Goal: Complete application form

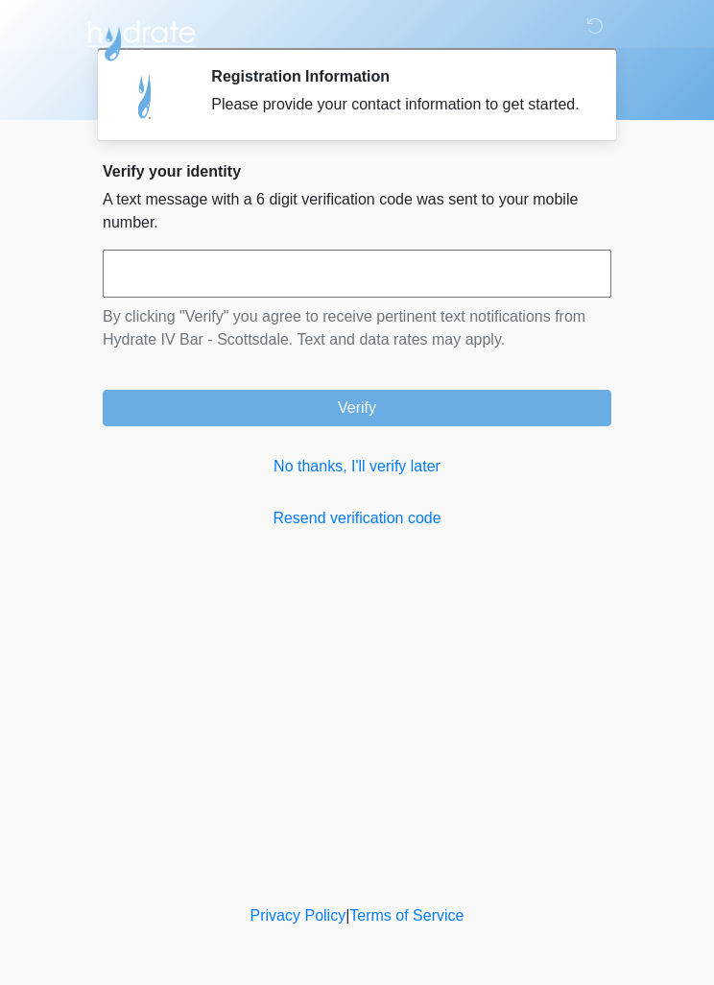
click at [352, 290] on input "text" at bounding box center [357, 274] width 509 height 48
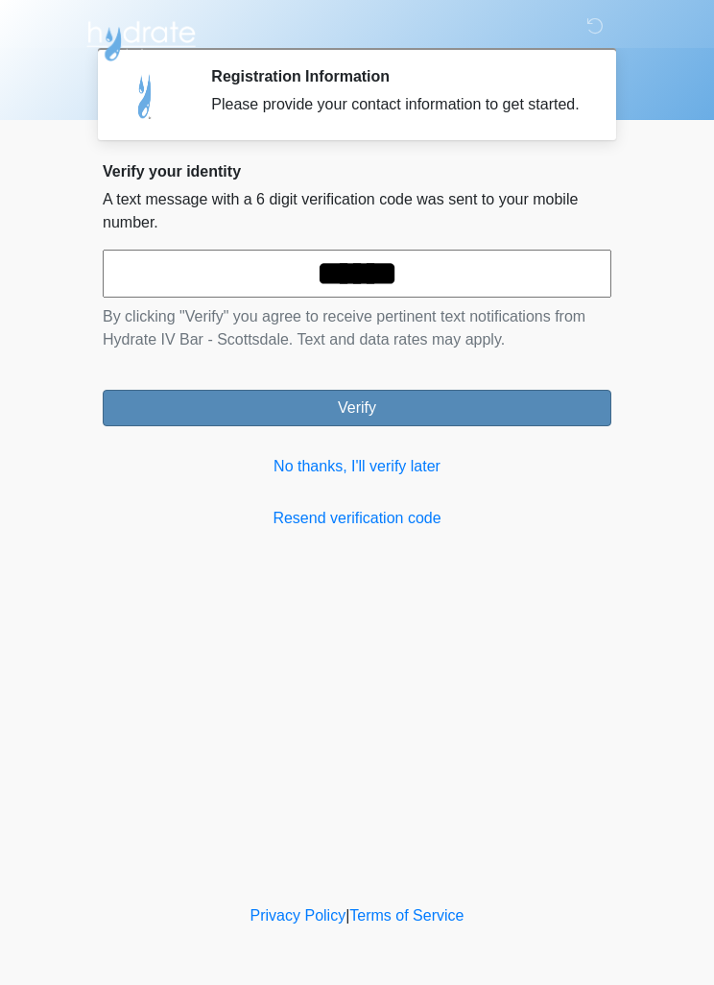
type input "******"
click at [426, 419] on button "Verify" at bounding box center [357, 408] width 509 height 36
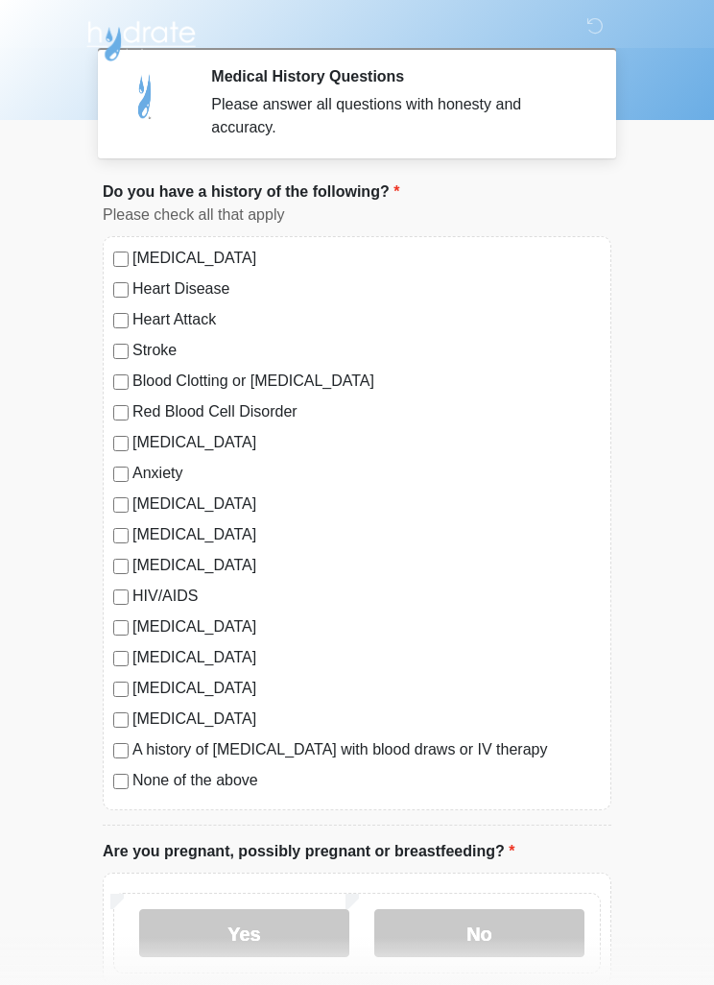
click at [249, 265] on label "[MEDICAL_DATA]" at bounding box center [367, 258] width 469 height 23
click at [184, 477] on label "Anxiety" at bounding box center [367, 473] width 469 height 23
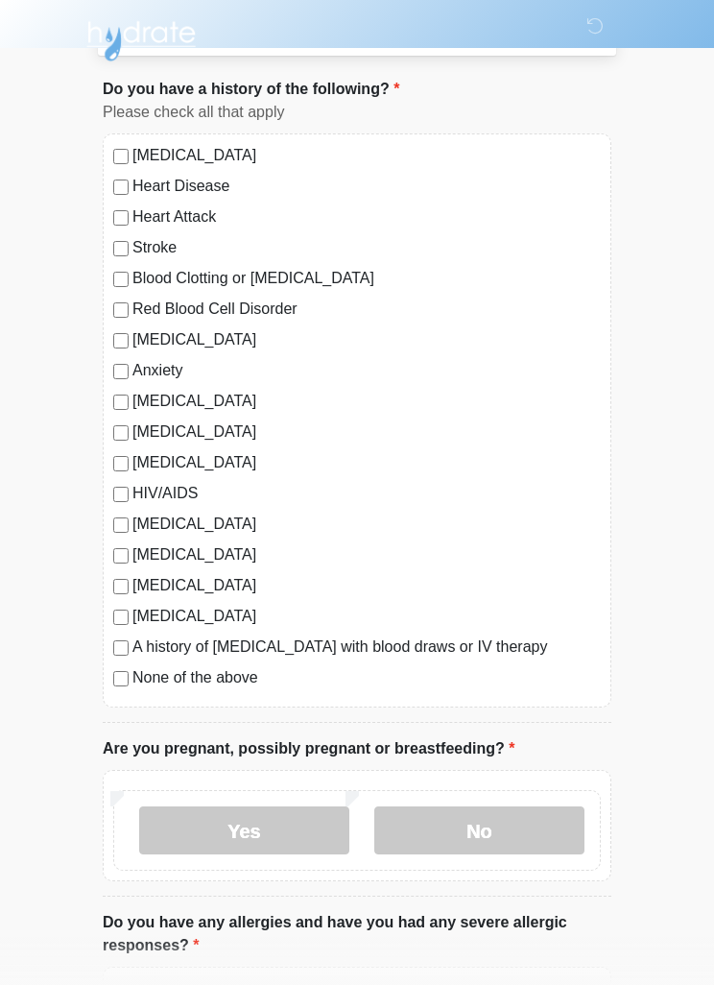
scroll to position [109, 0]
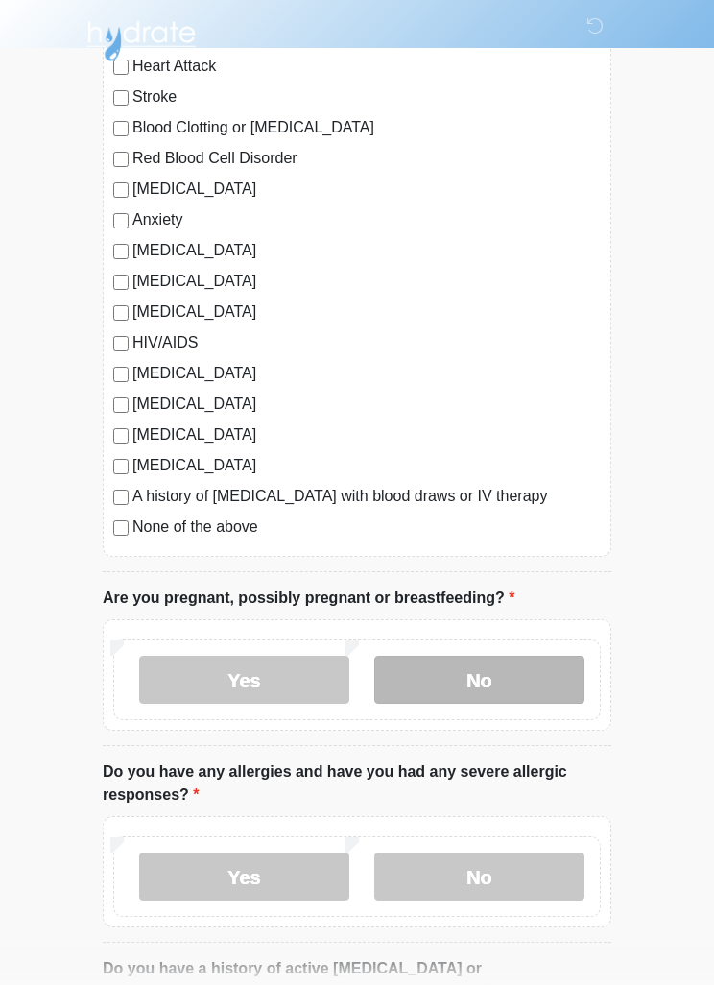
click at [511, 677] on label "No" at bounding box center [479, 680] width 210 height 48
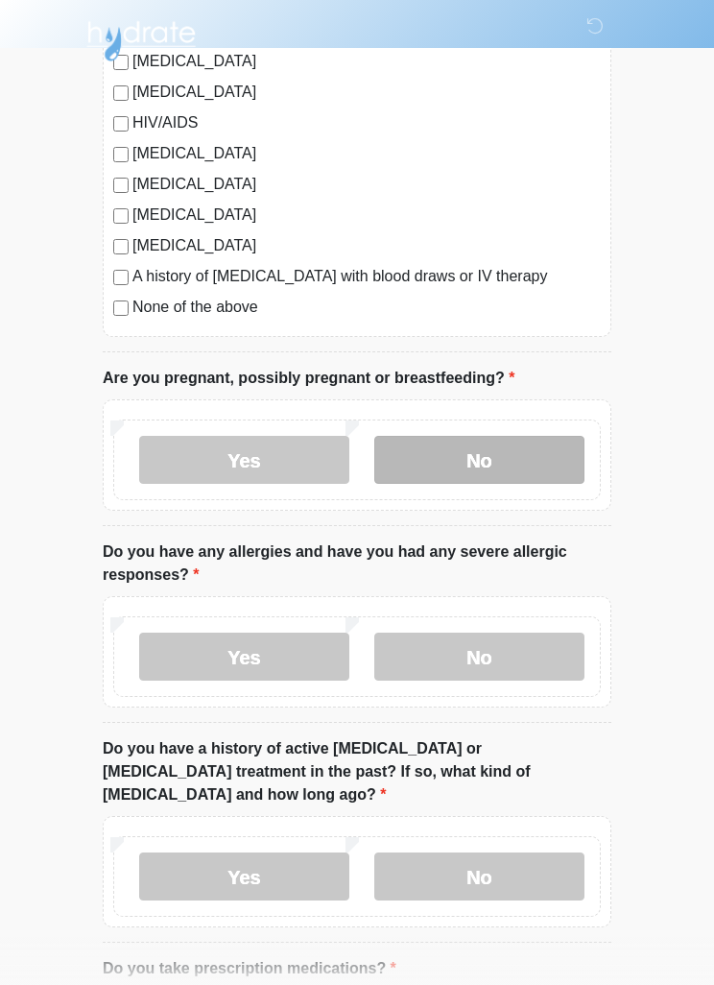
scroll to position [482, 0]
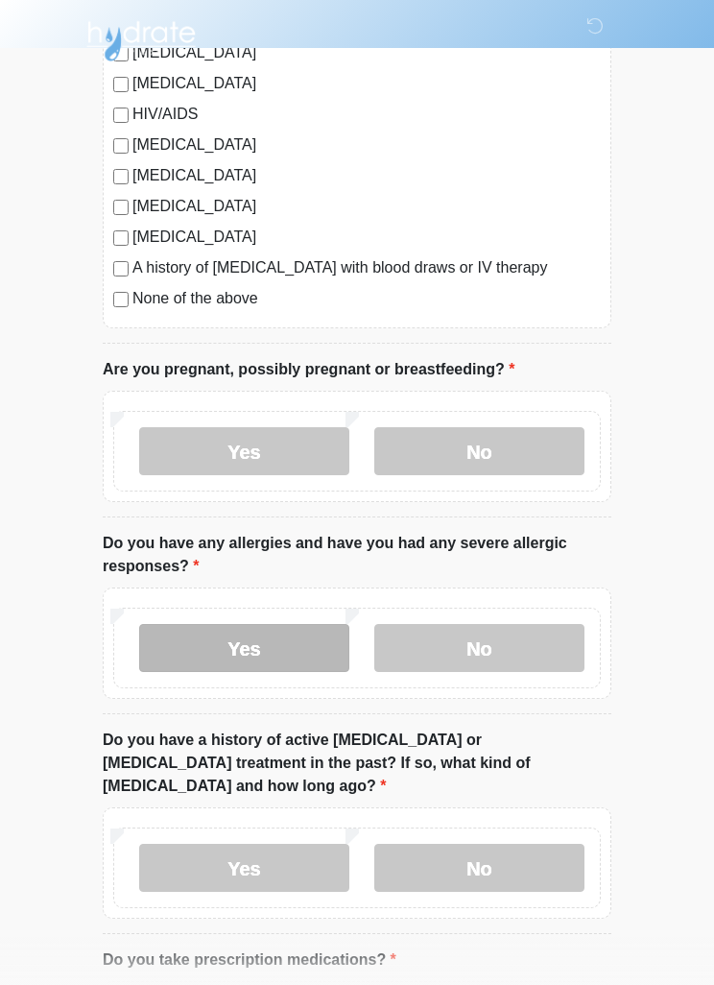
click at [294, 641] on label "Yes" at bounding box center [244, 648] width 210 height 48
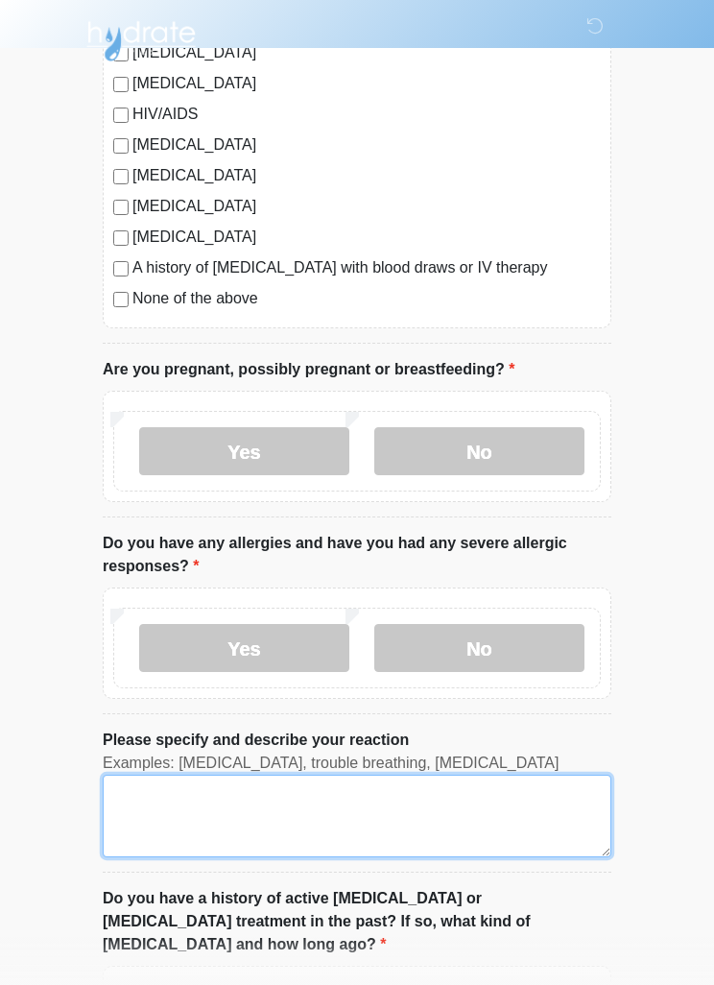
click at [363, 811] on textarea "Please specify and describe your reaction" at bounding box center [357, 816] width 509 height 83
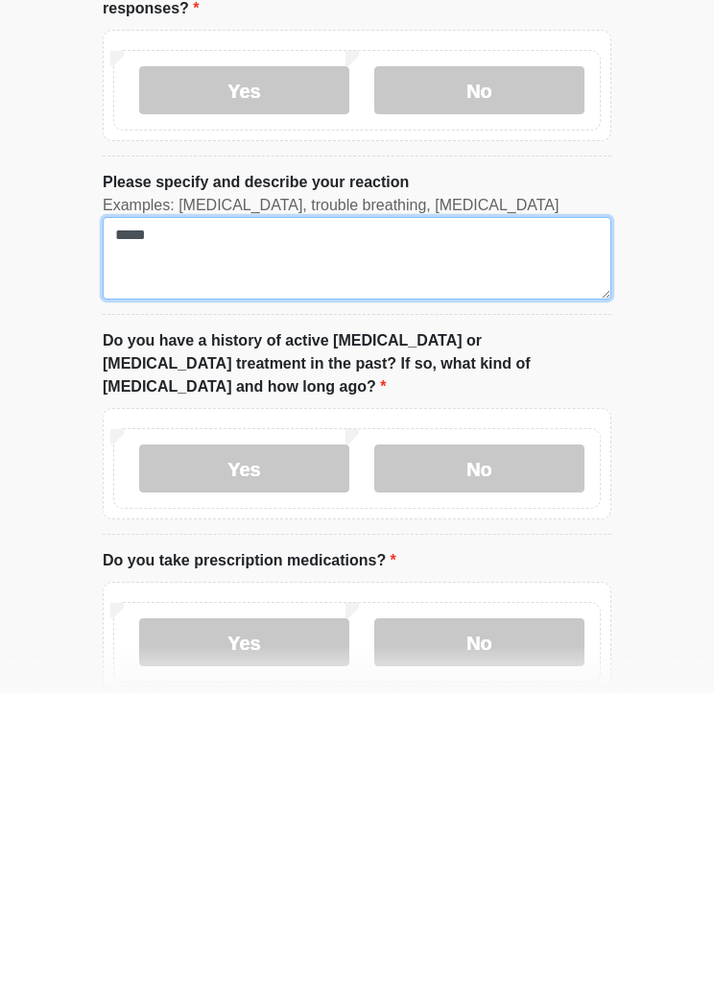
scroll to position [773, 0]
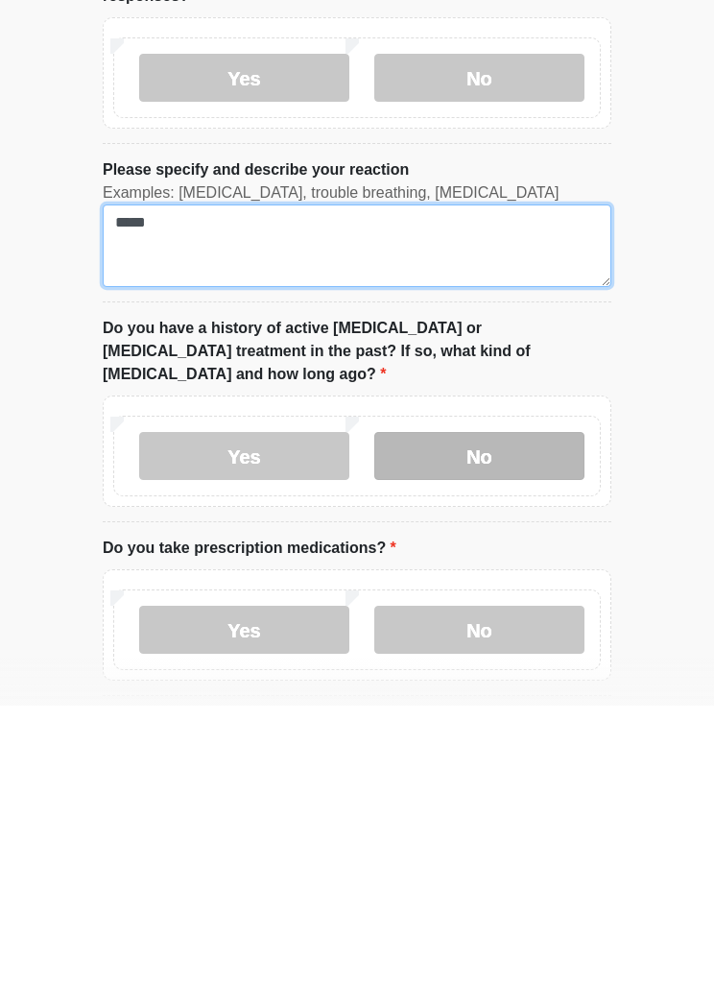
type textarea "*****"
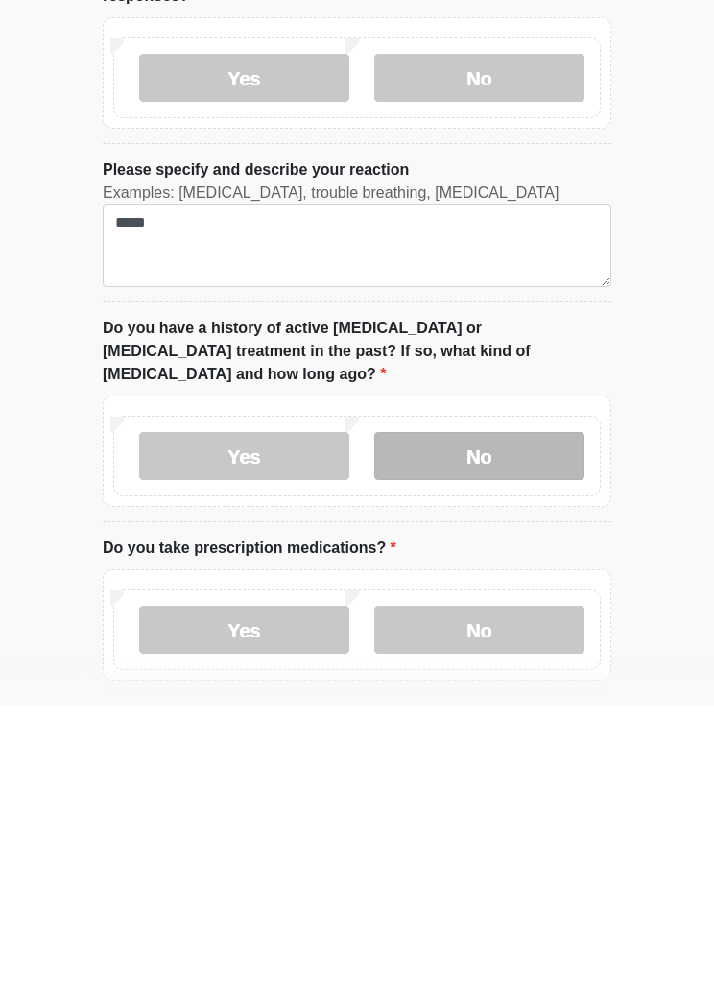
click at [525, 711] on label "No" at bounding box center [479, 735] width 210 height 48
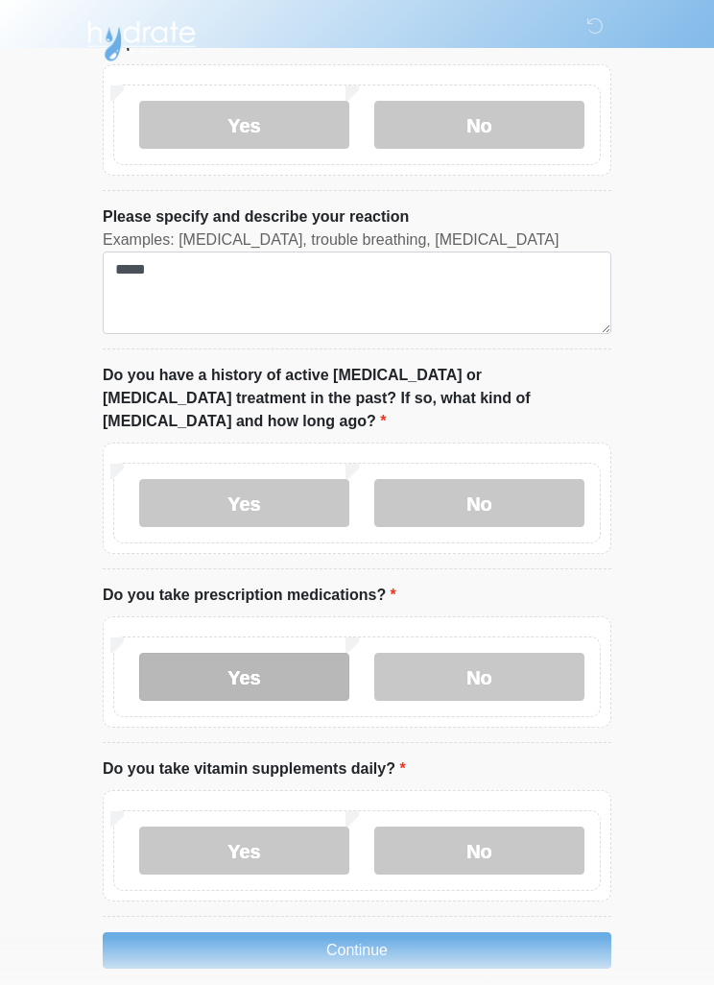
click at [285, 653] on label "Yes" at bounding box center [244, 677] width 210 height 48
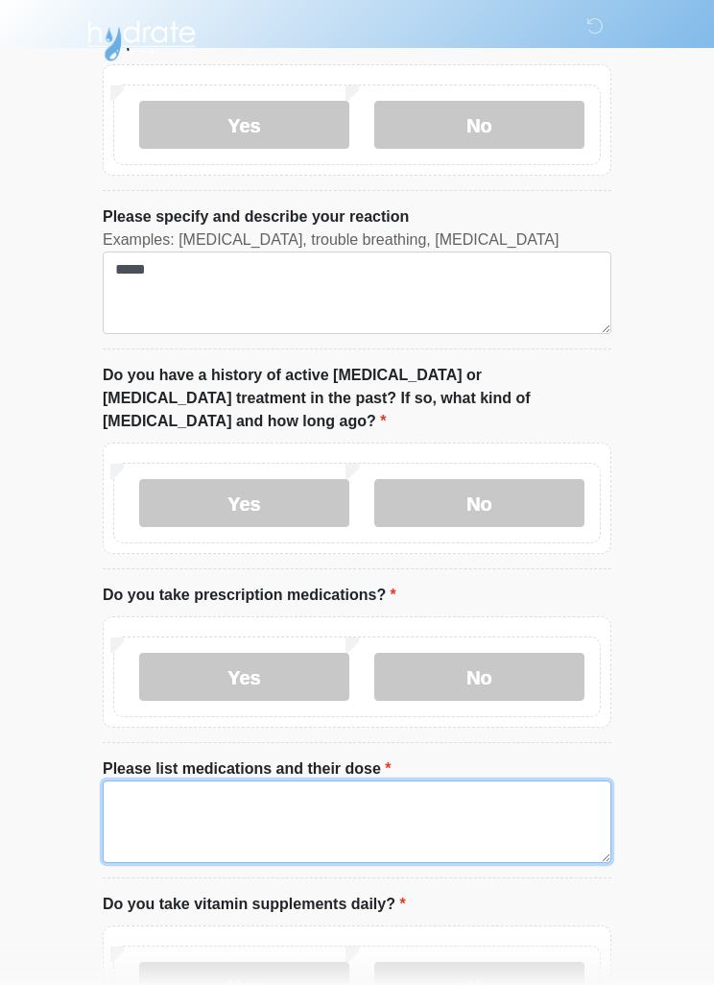
click at [393, 800] on textarea "Please list medications and their dose" at bounding box center [357, 822] width 509 height 83
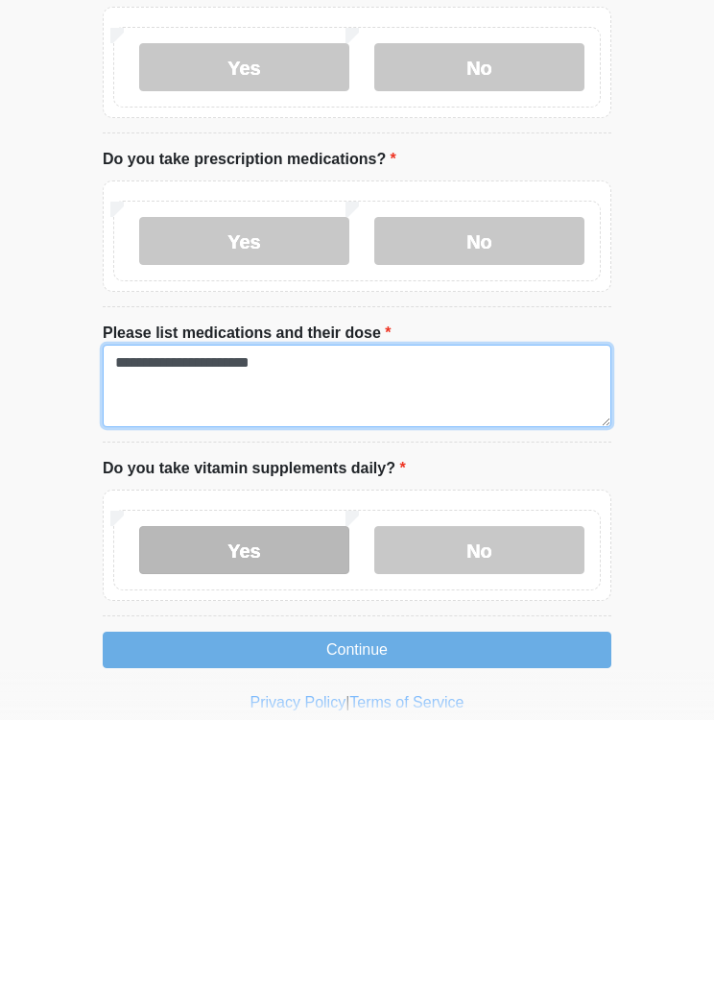
type textarea "**********"
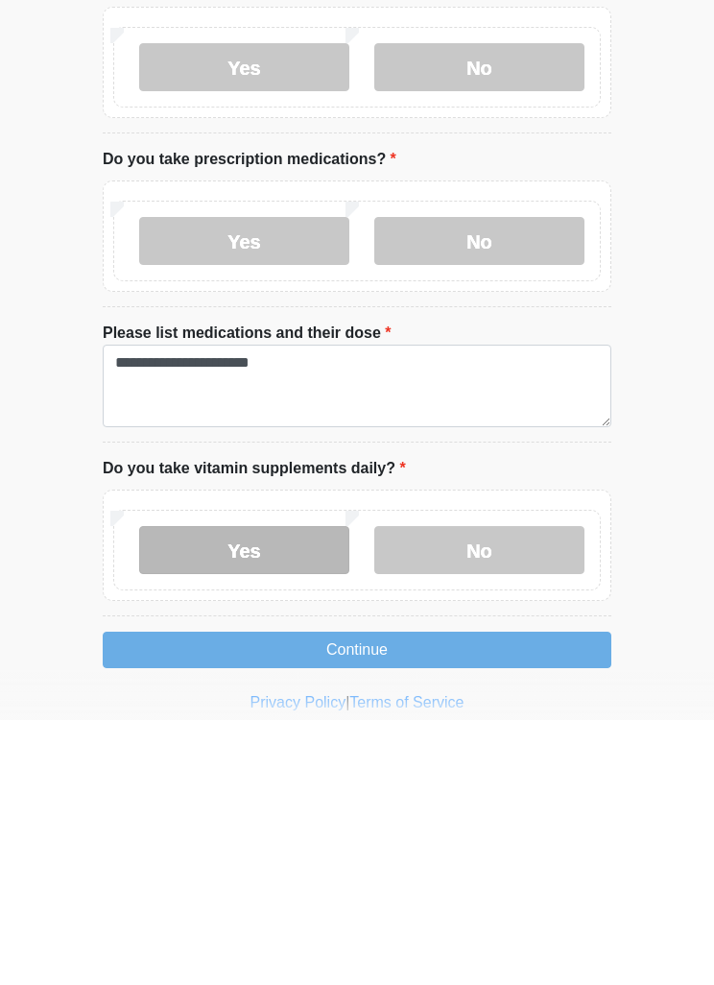
click at [301, 791] on label "Yes" at bounding box center [244, 815] width 210 height 48
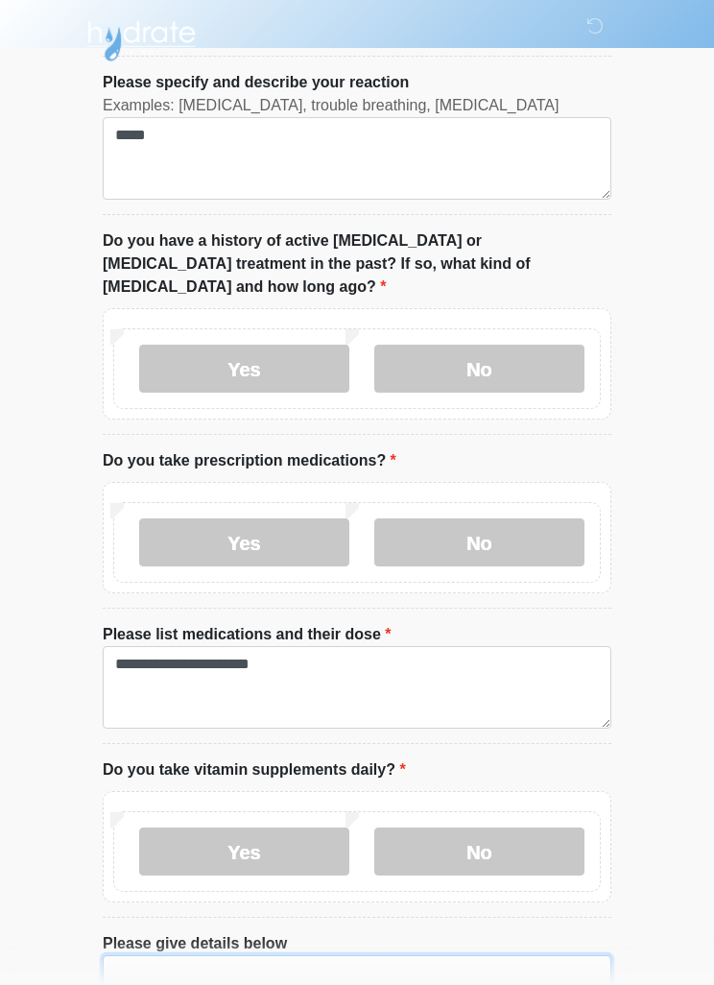
click at [422, 955] on textarea "Please give details below" at bounding box center [357, 996] width 509 height 83
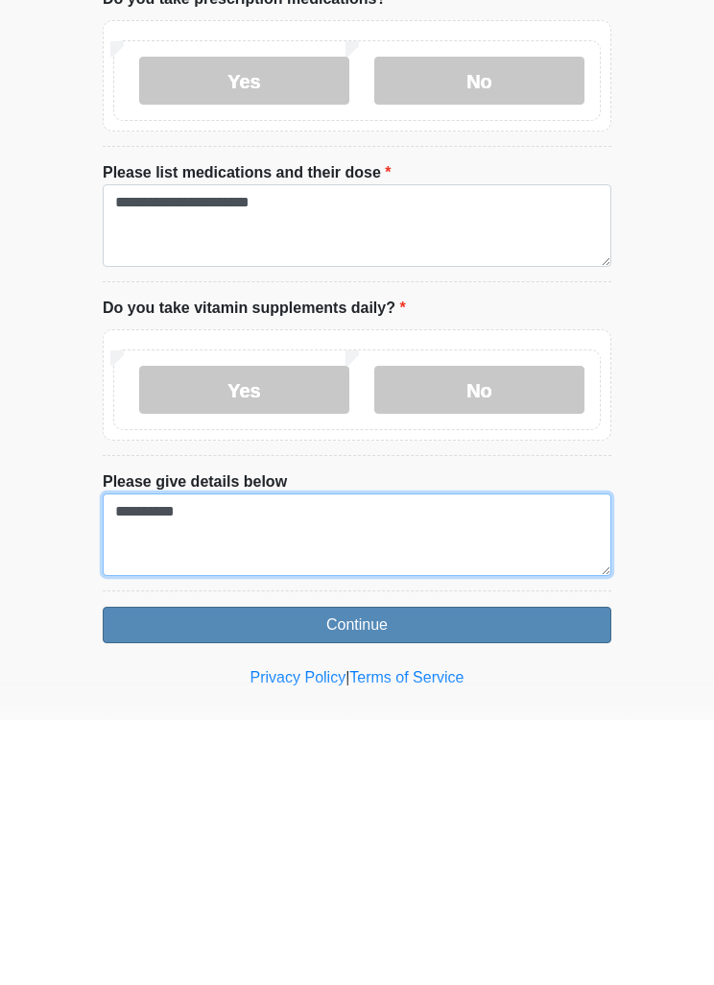
type textarea "*********"
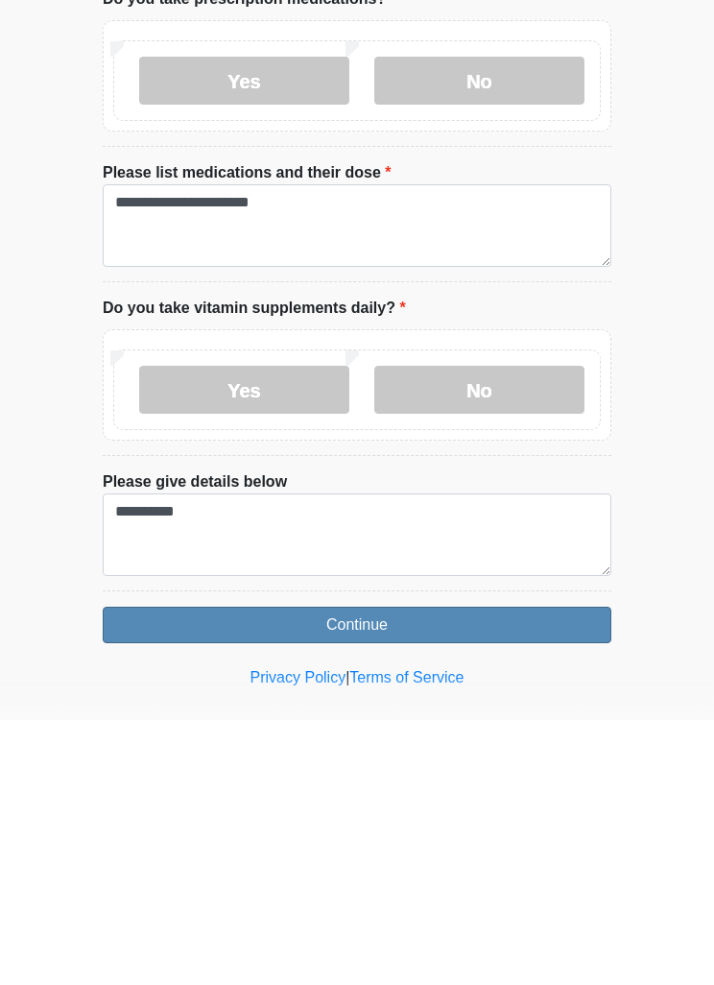
click at [392, 872] on button "Continue" at bounding box center [357, 890] width 509 height 36
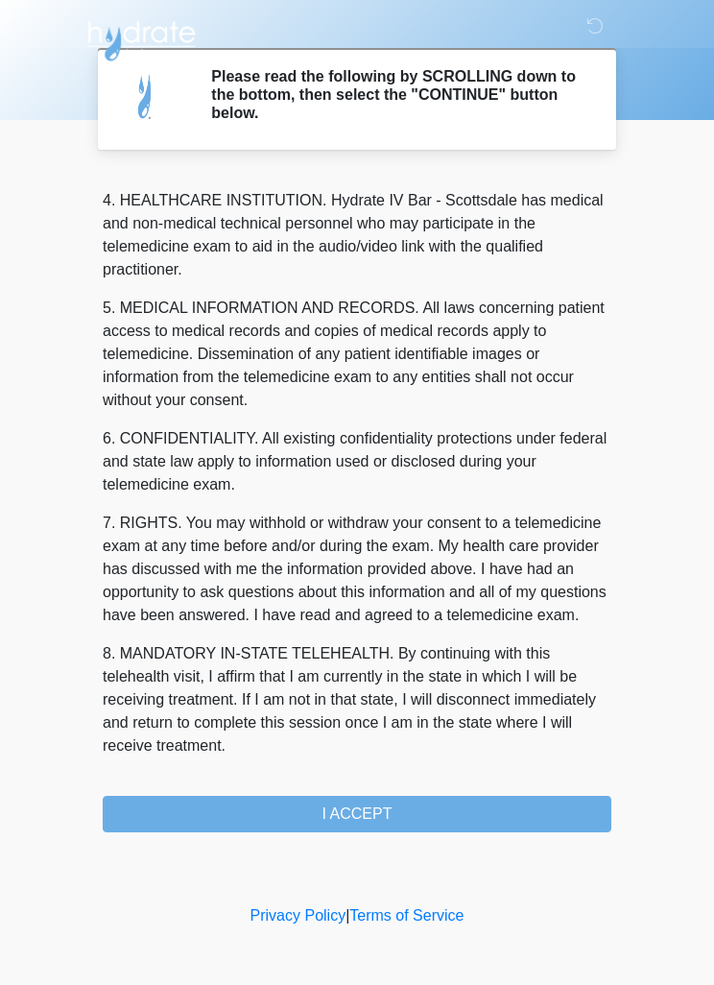
scroll to position [536, 0]
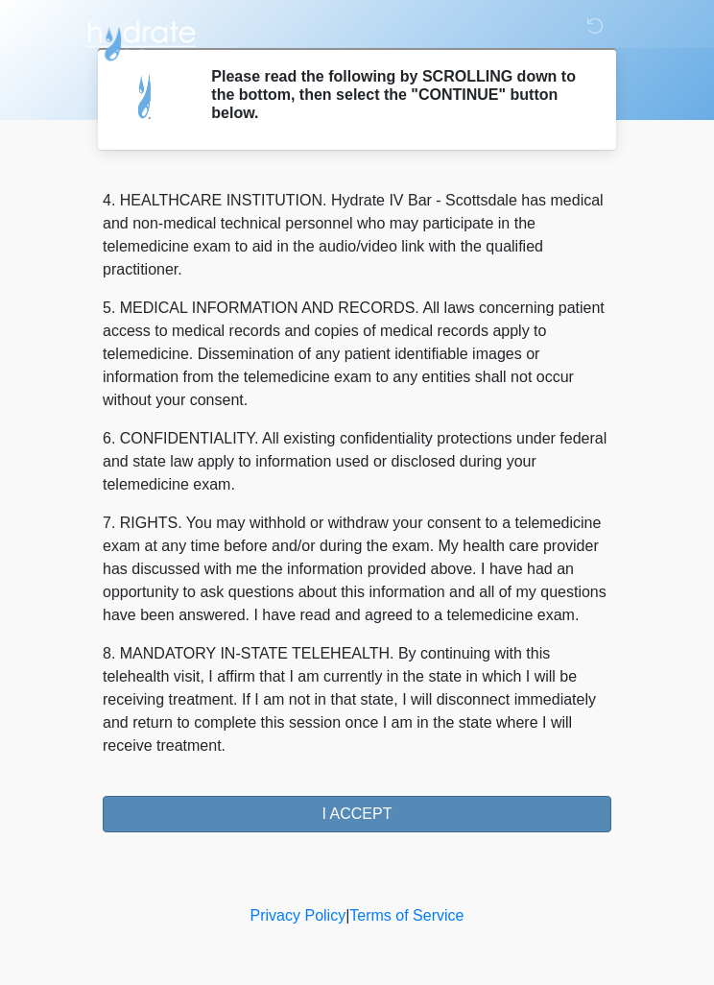
click at [389, 810] on button "I ACCEPT" at bounding box center [357, 814] width 509 height 36
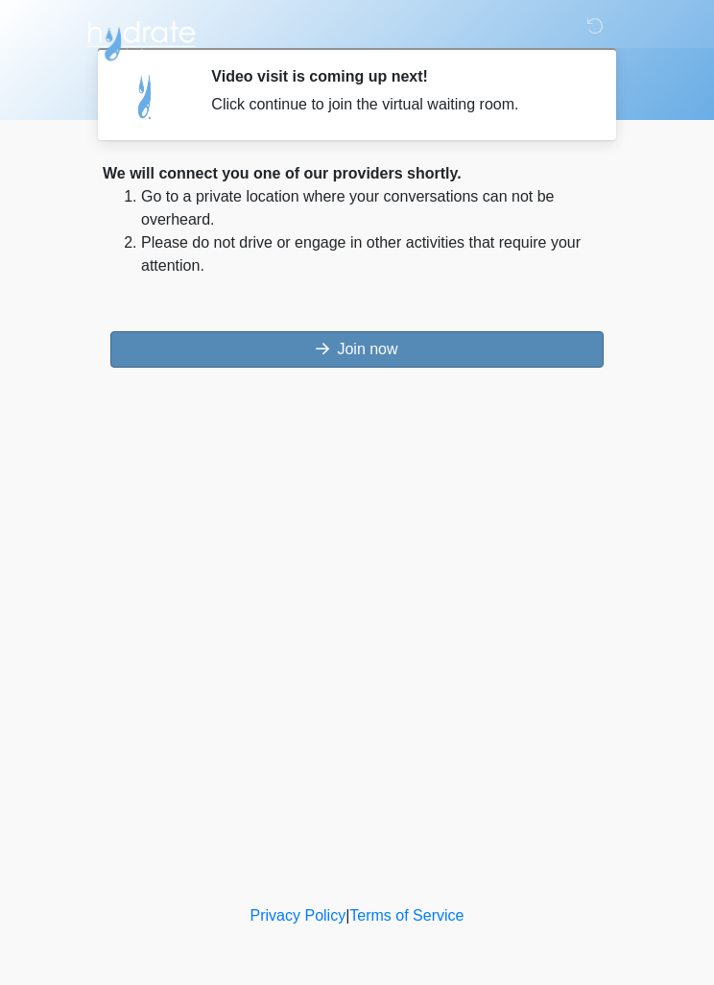
click at [524, 354] on button "Join now" at bounding box center [357, 349] width 494 height 36
